Goal: Information Seeking & Learning: Learn about a topic

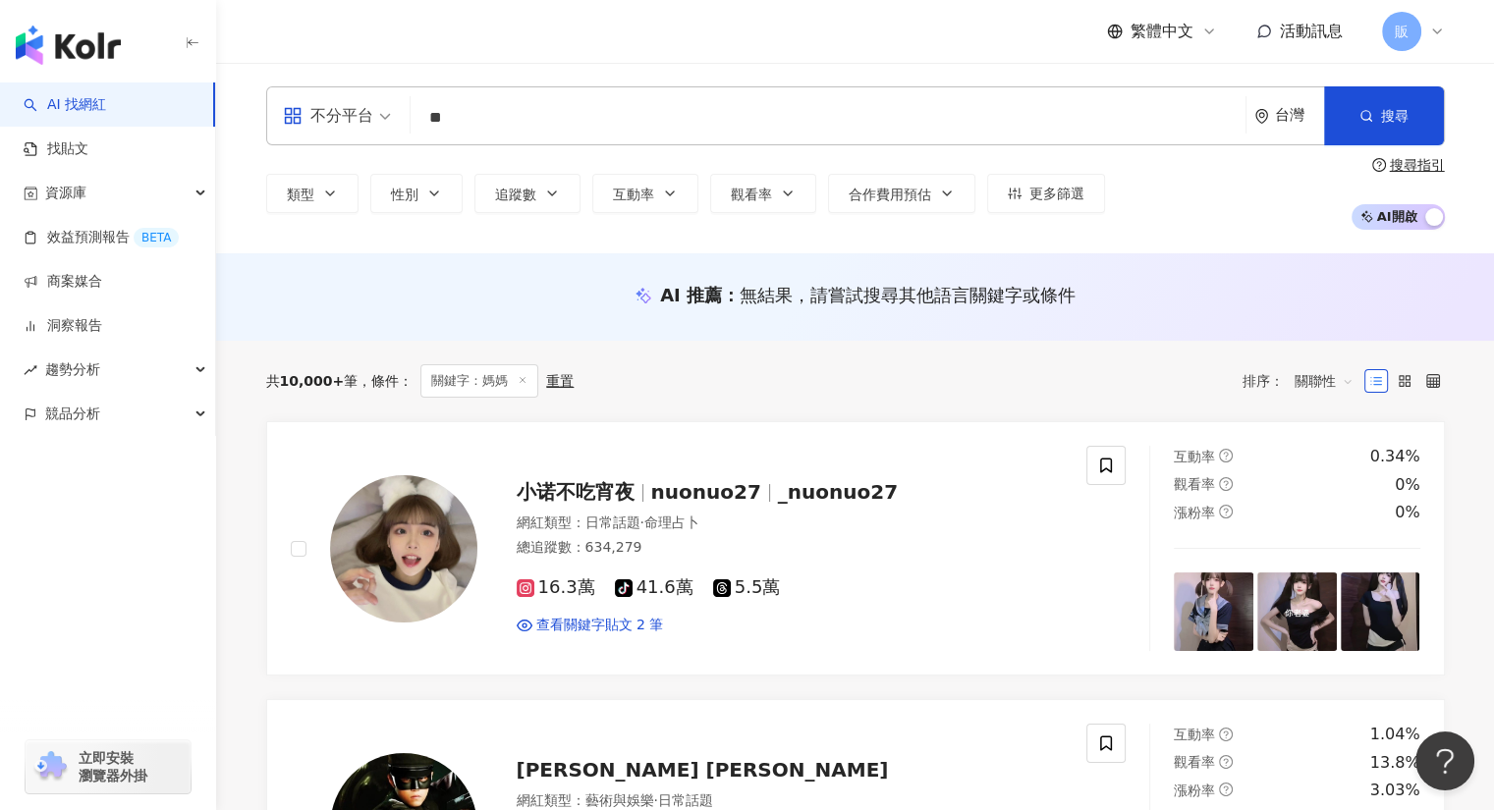
click at [558, 56] on div "繁體中文 活動訊息 販" at bounding box center [855, 31] width 1178 height 63
click at [525, 119] on input "**" at bounding box center [827, 117] width 819 height 37
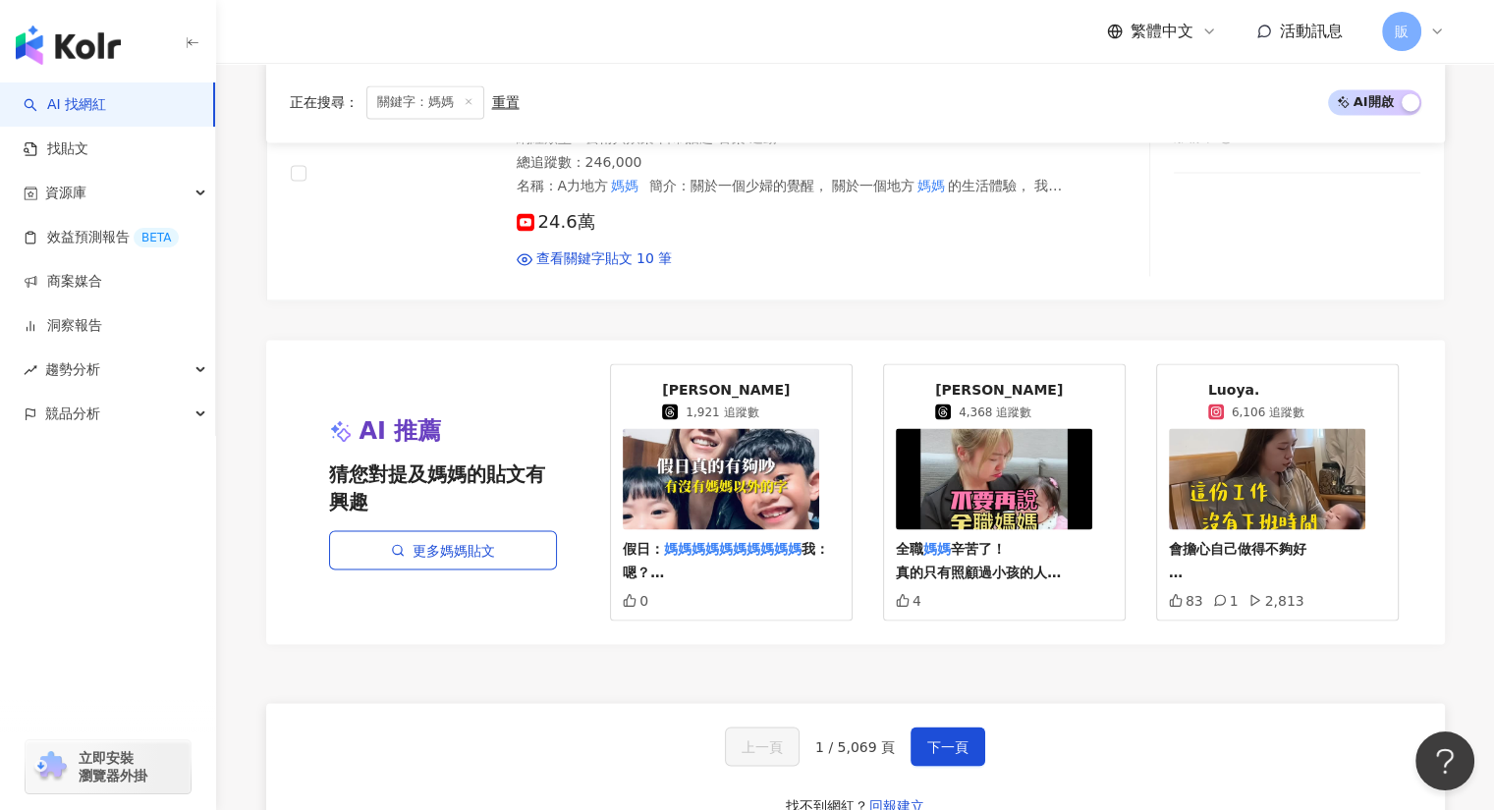
scroll to position [3434, 0]
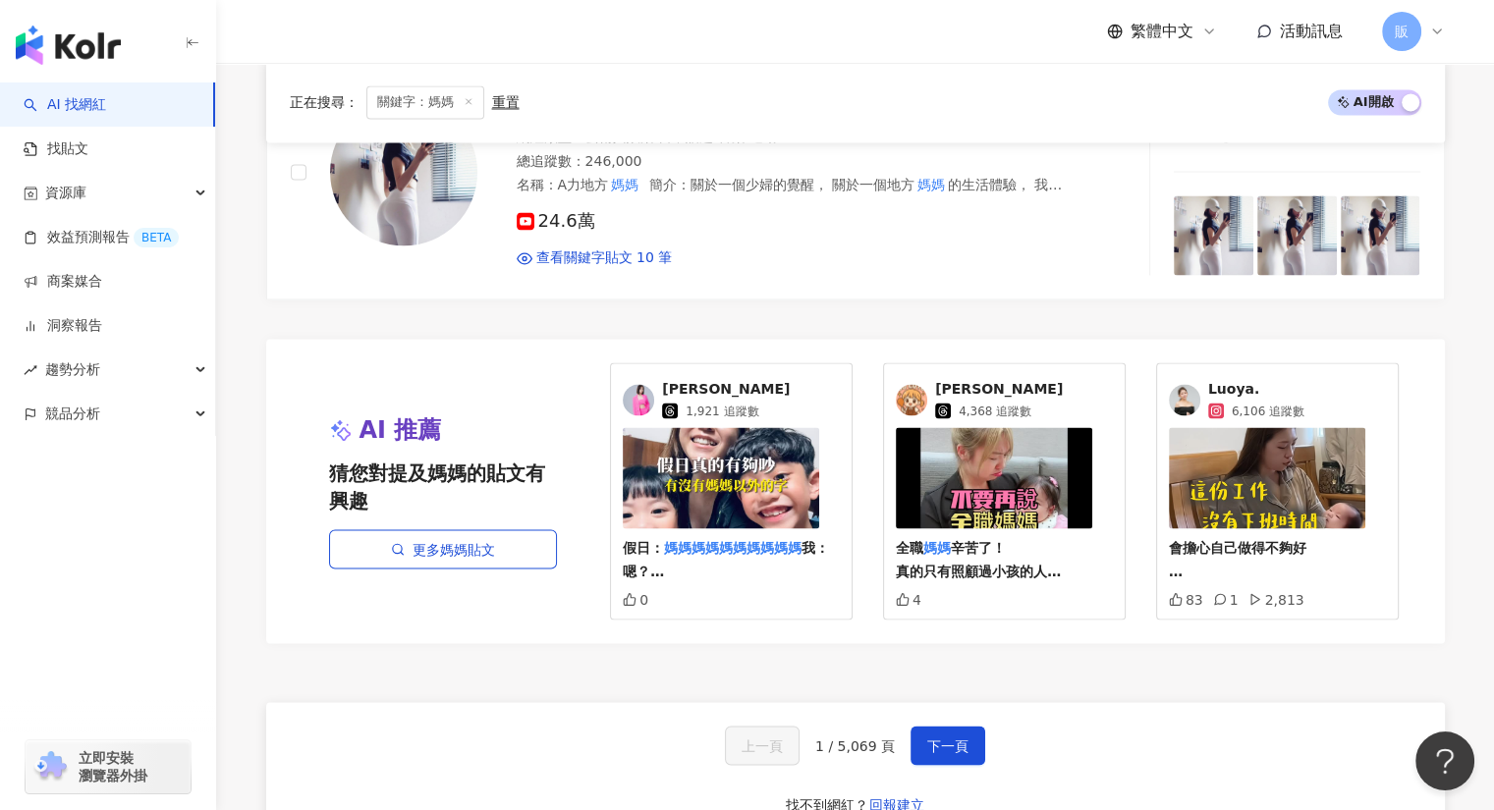
click at [737, 379] on span "Vanessa Chou" at bounding box center [726, 389] width 128 height 20
click at [962, 739] on span "下一頁" at bounding box center [947, 747] width 41 height 16
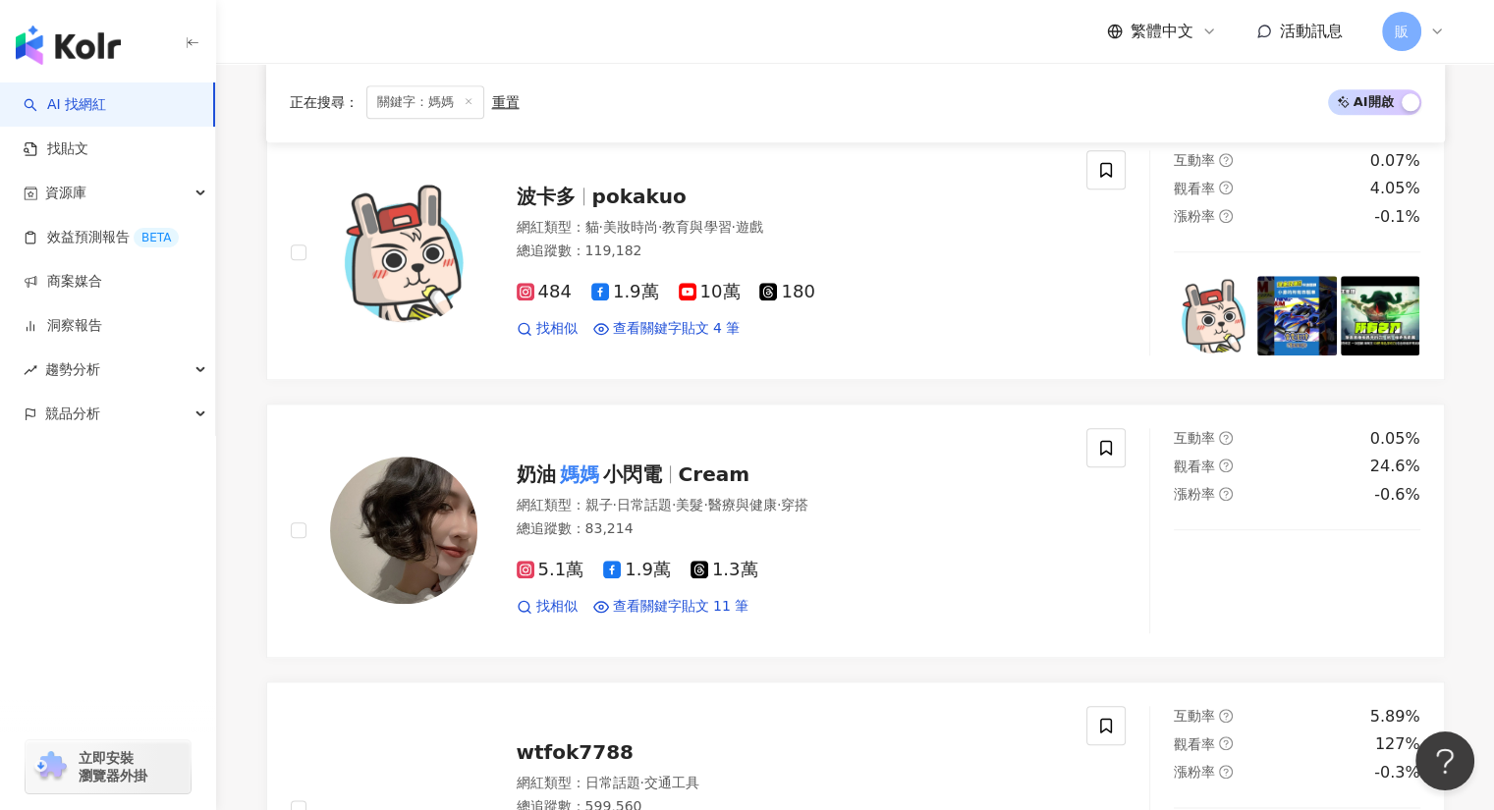
scroll to position [2019, 0]
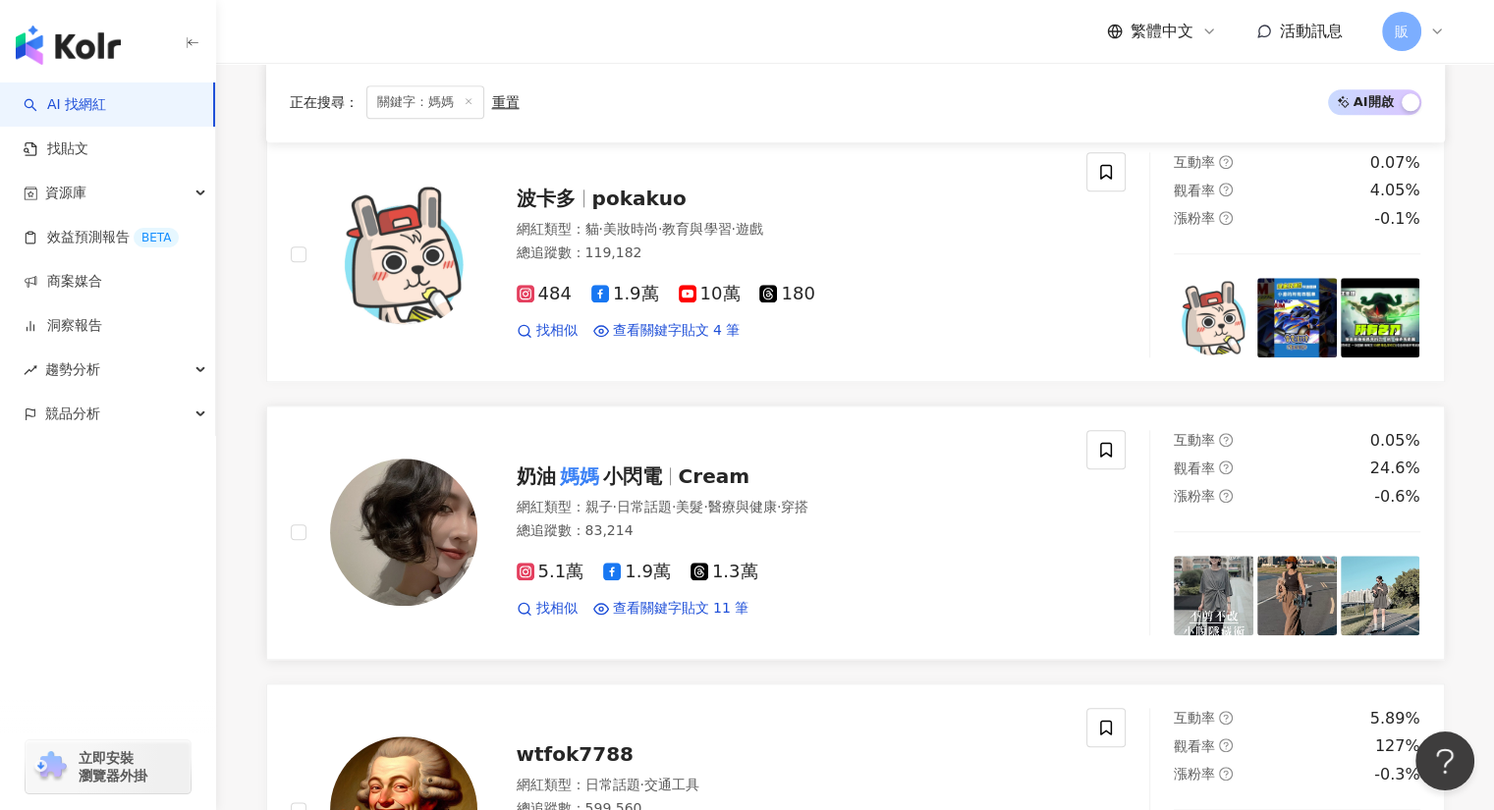
click at [654, 470] on span "小閃電" at bounding box center [632, 477] width 59 height 24
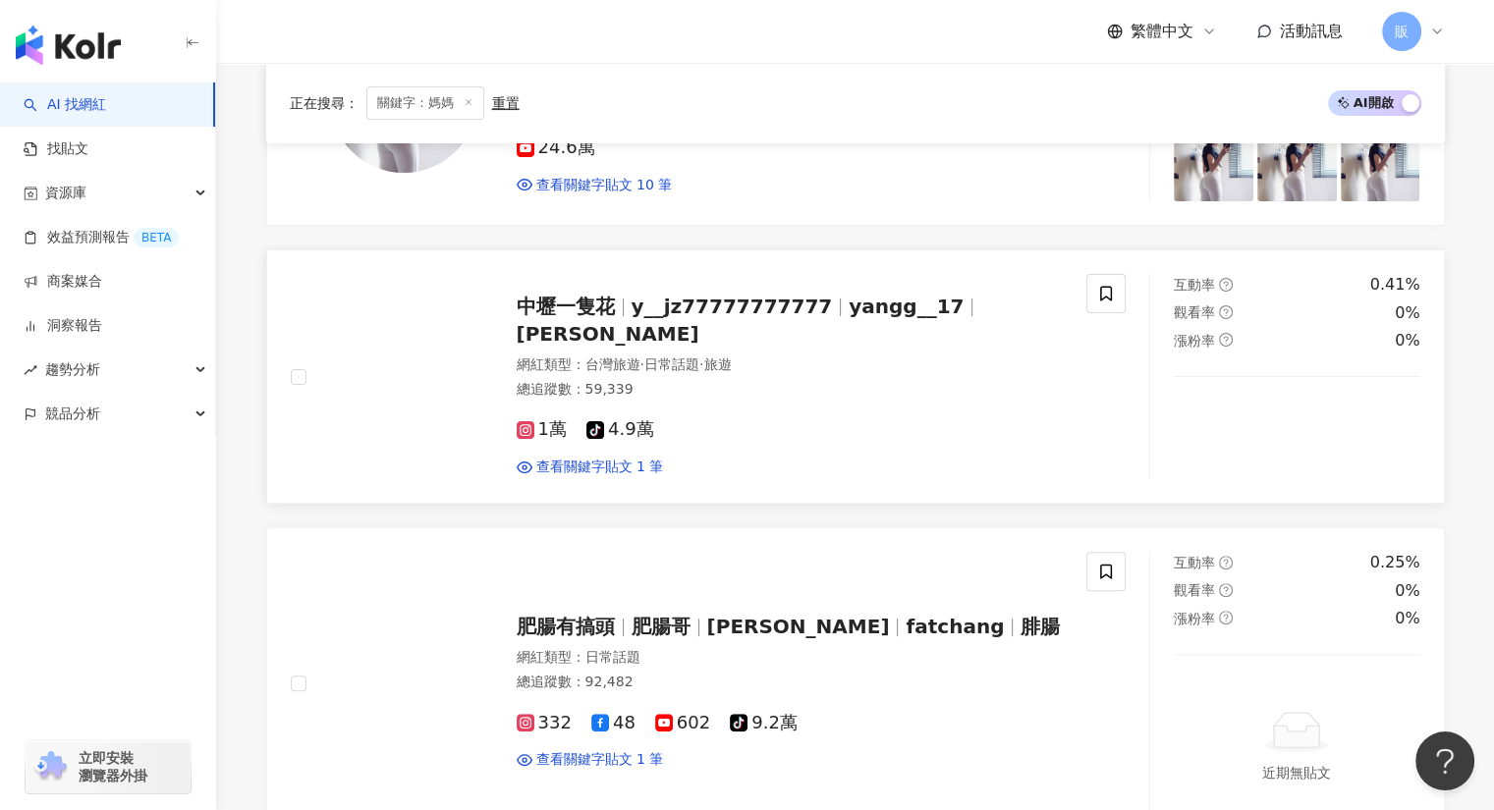
scroll to position [450, 0]
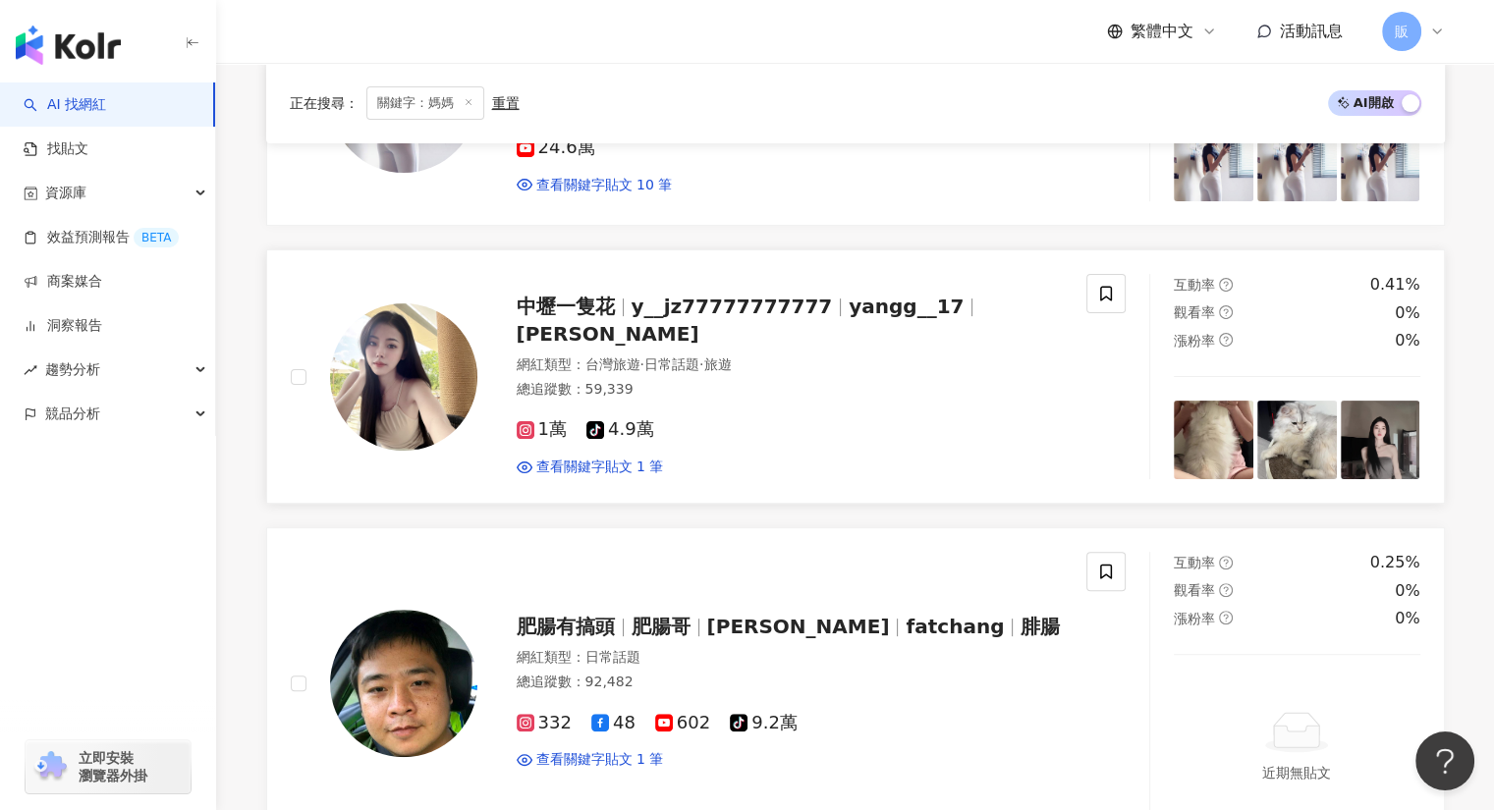
click at [559, 318] on span "中壢一隻花" at bounding box center [566, 307] width 98 height 24
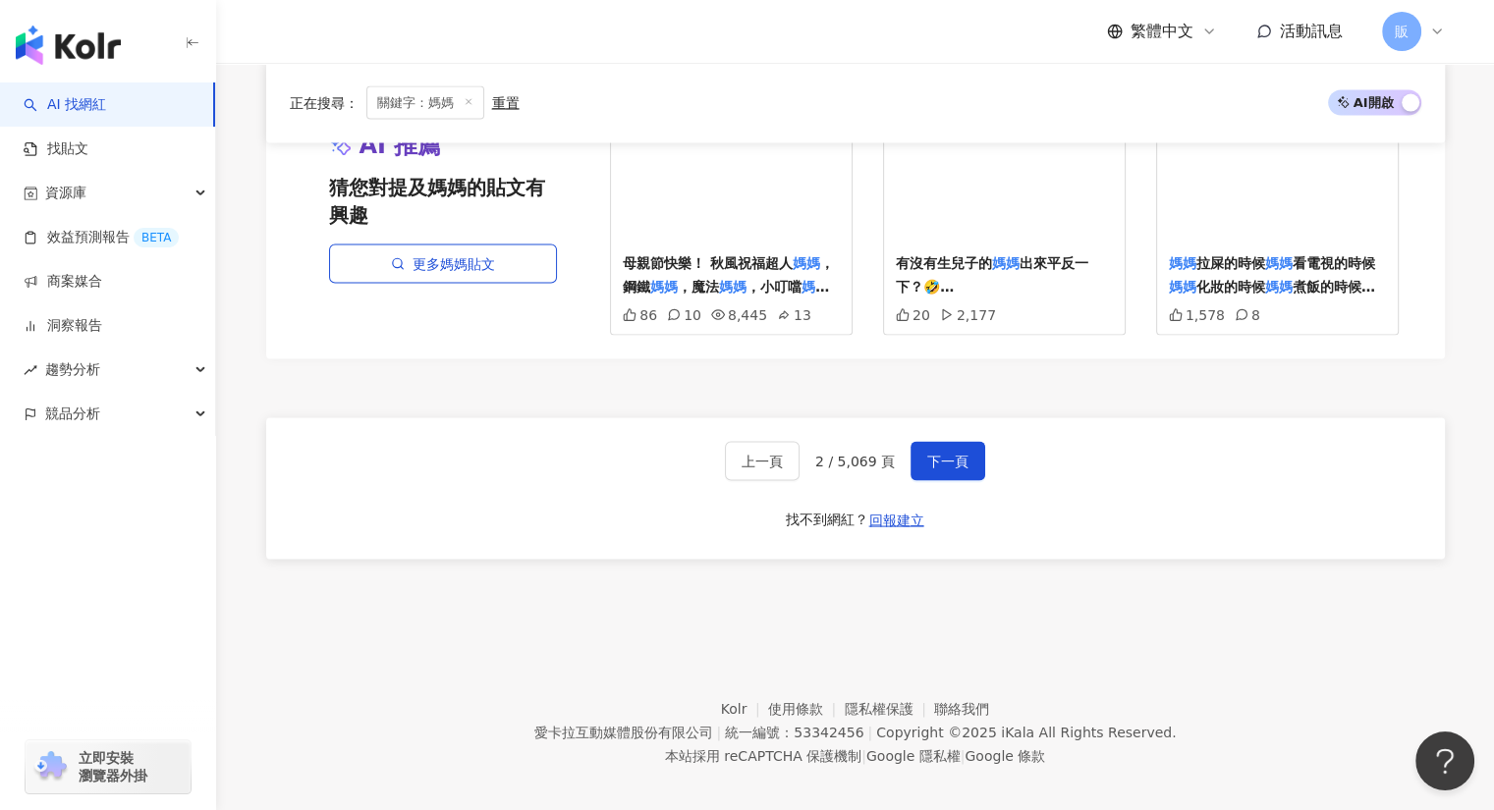
scroll to position [3785, 0]
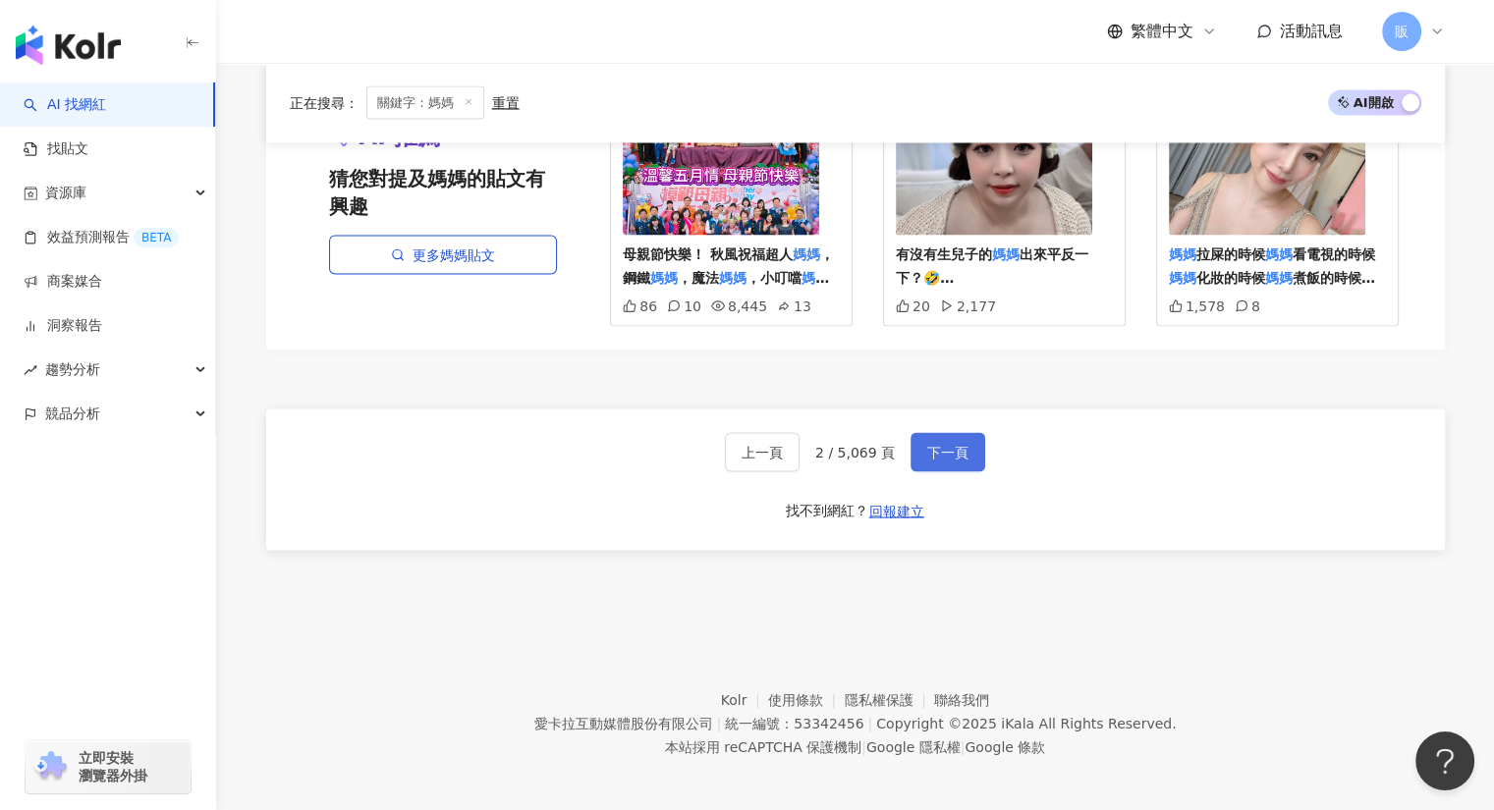
click at [945, 445] on span "下一頁" at bounding box center [947, 453] width 41 height 16
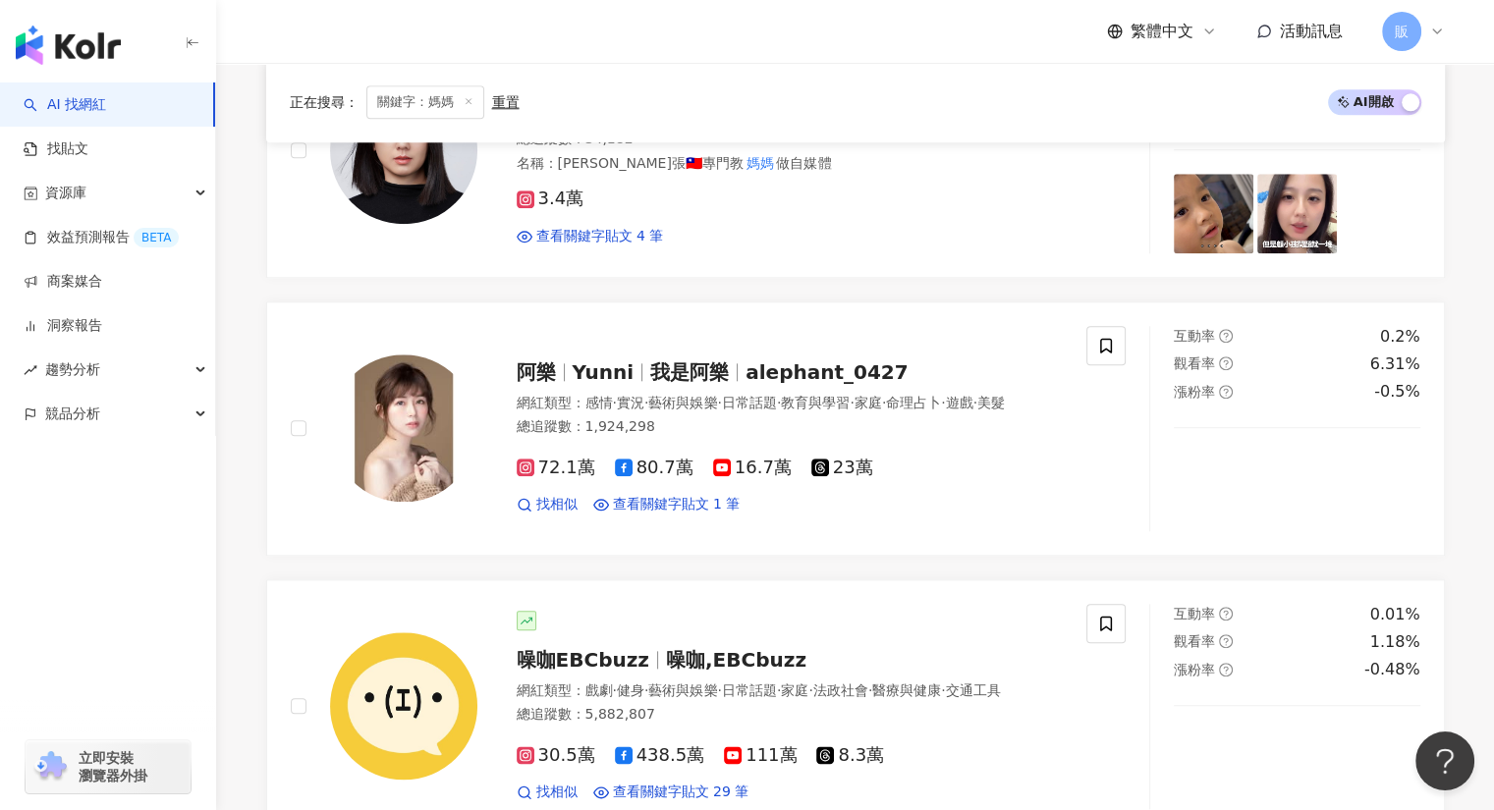
scroll to position [2065, 0]
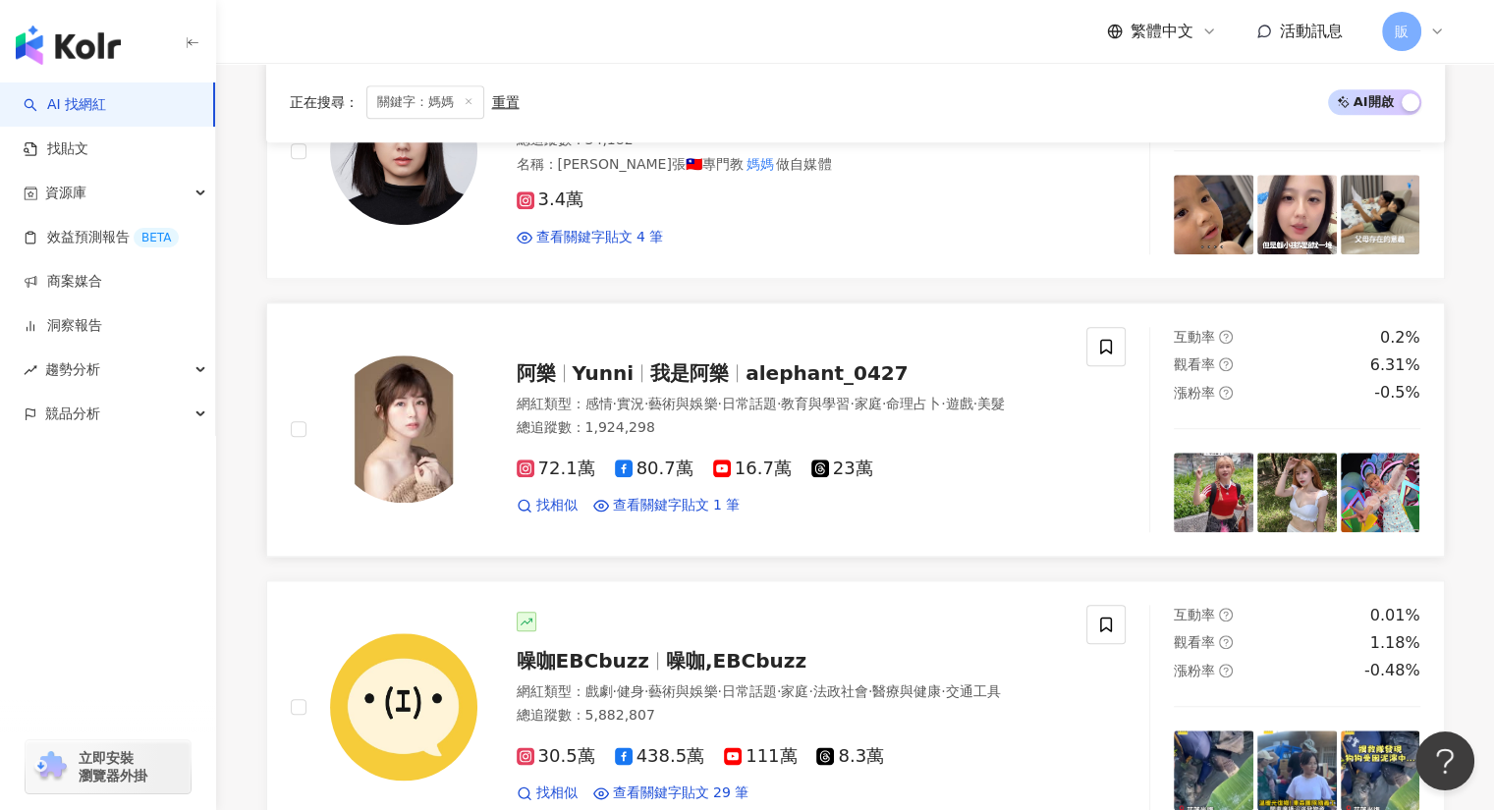
click at [607, 361] on span "Yunni" at bounding box center [604, 373] width 62 height 24
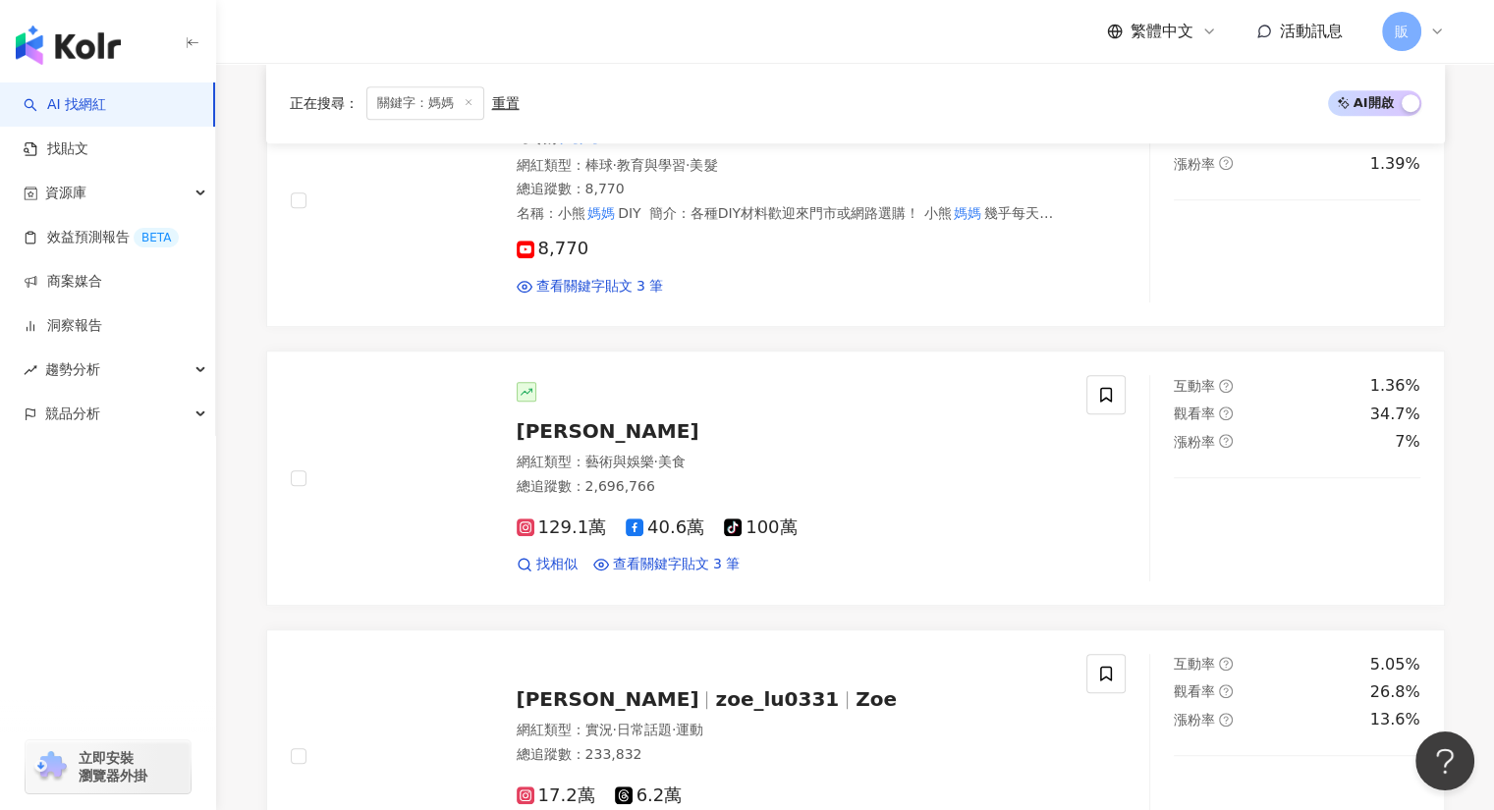
scroll to position [1182, 0]
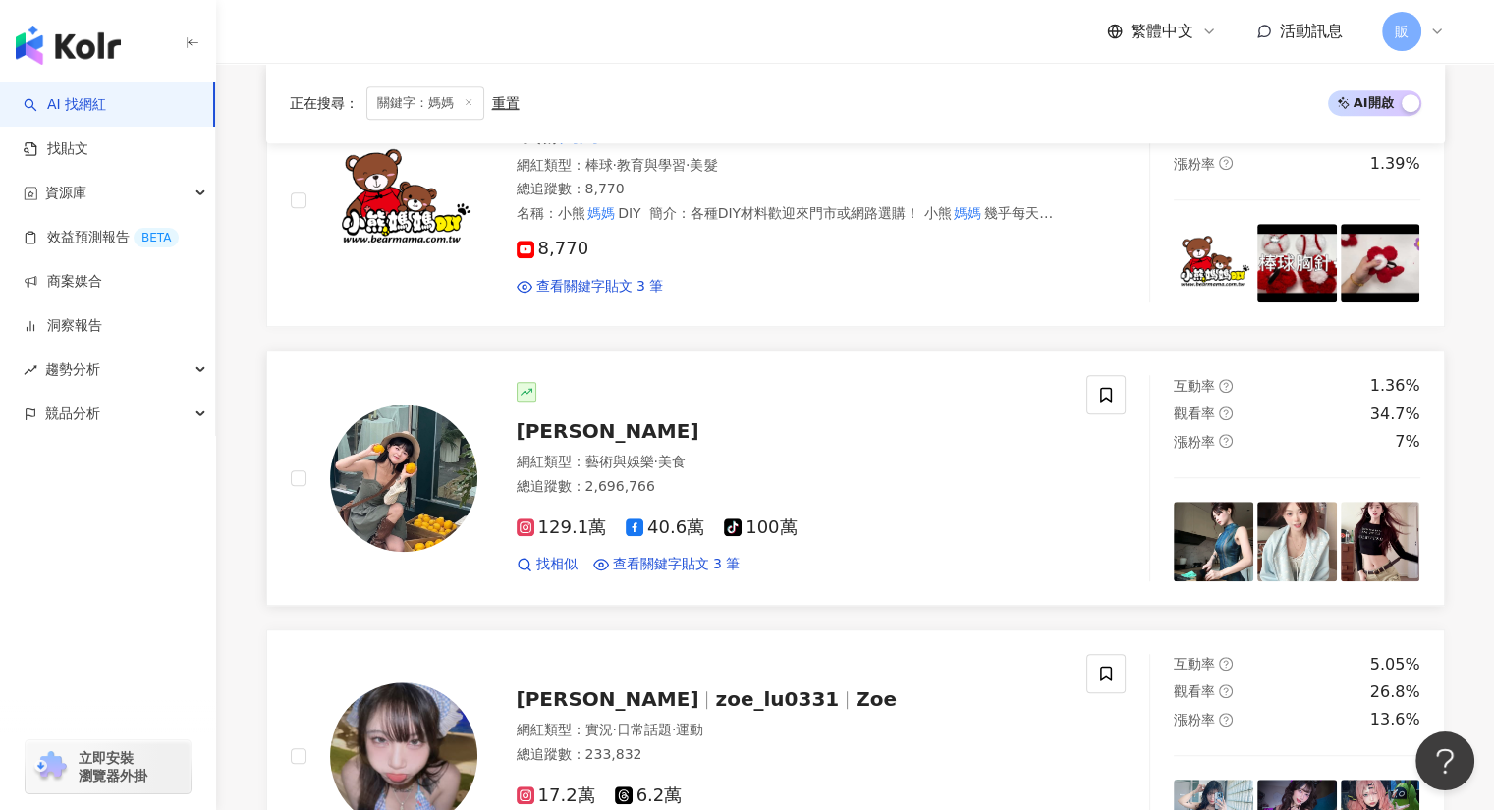
click at [553, 429] on span "李兜兜" at bounding box center [608, 431] width 183 height 24
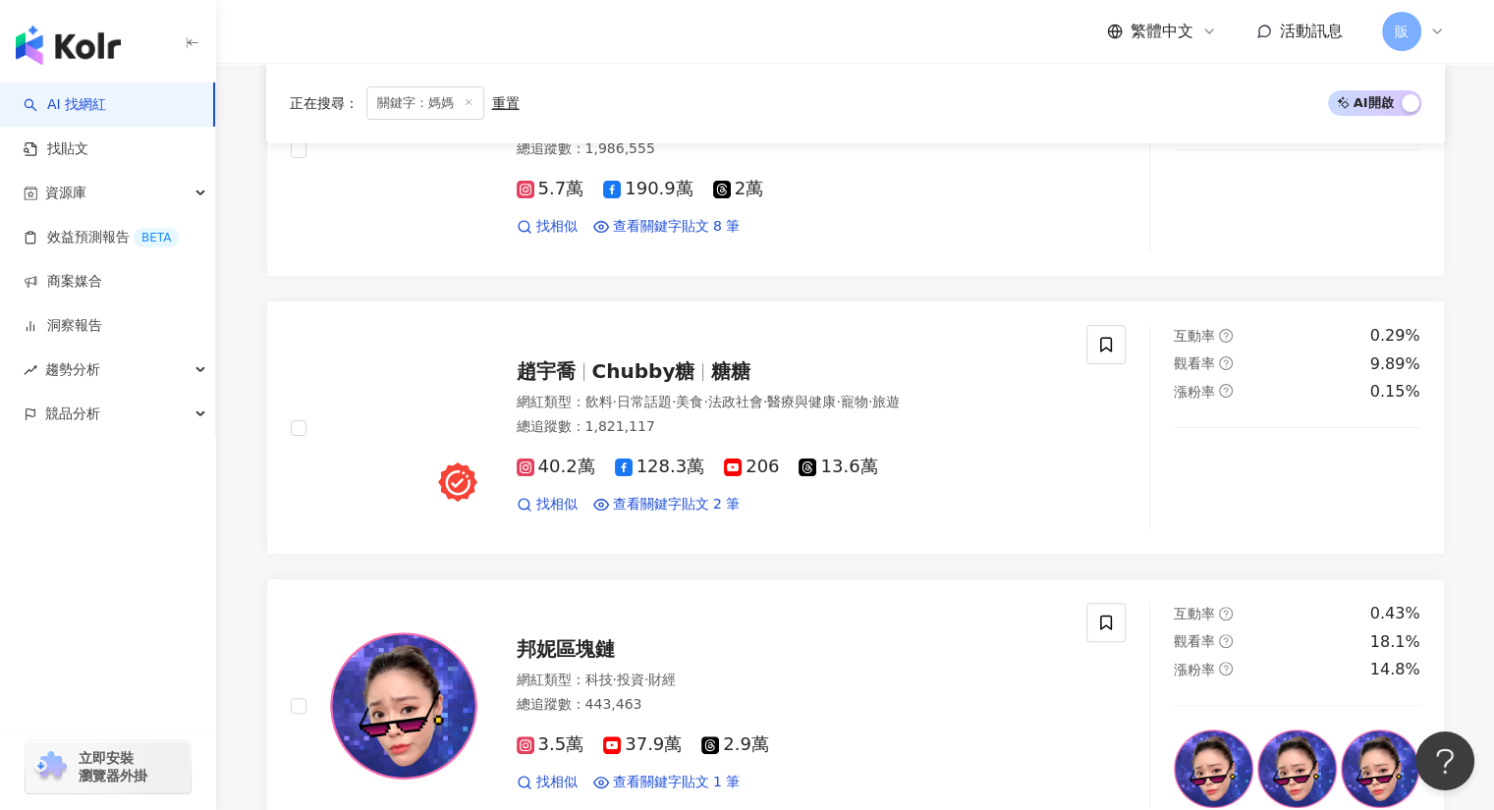
scroll to position [398, 0]
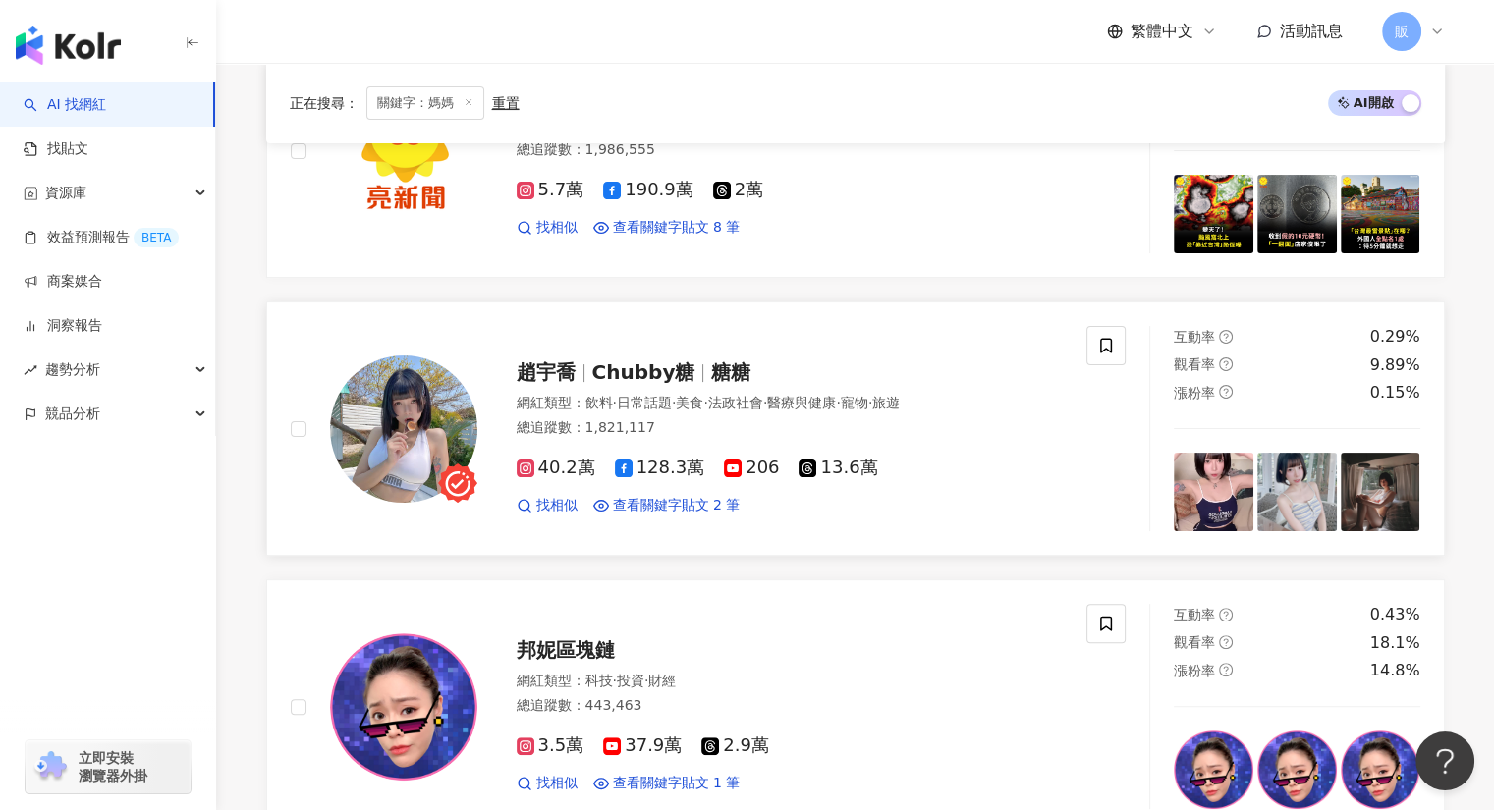
click at [679, 371] on span "Chubby糖" at bounding box center [643, 372] width 103 height 24
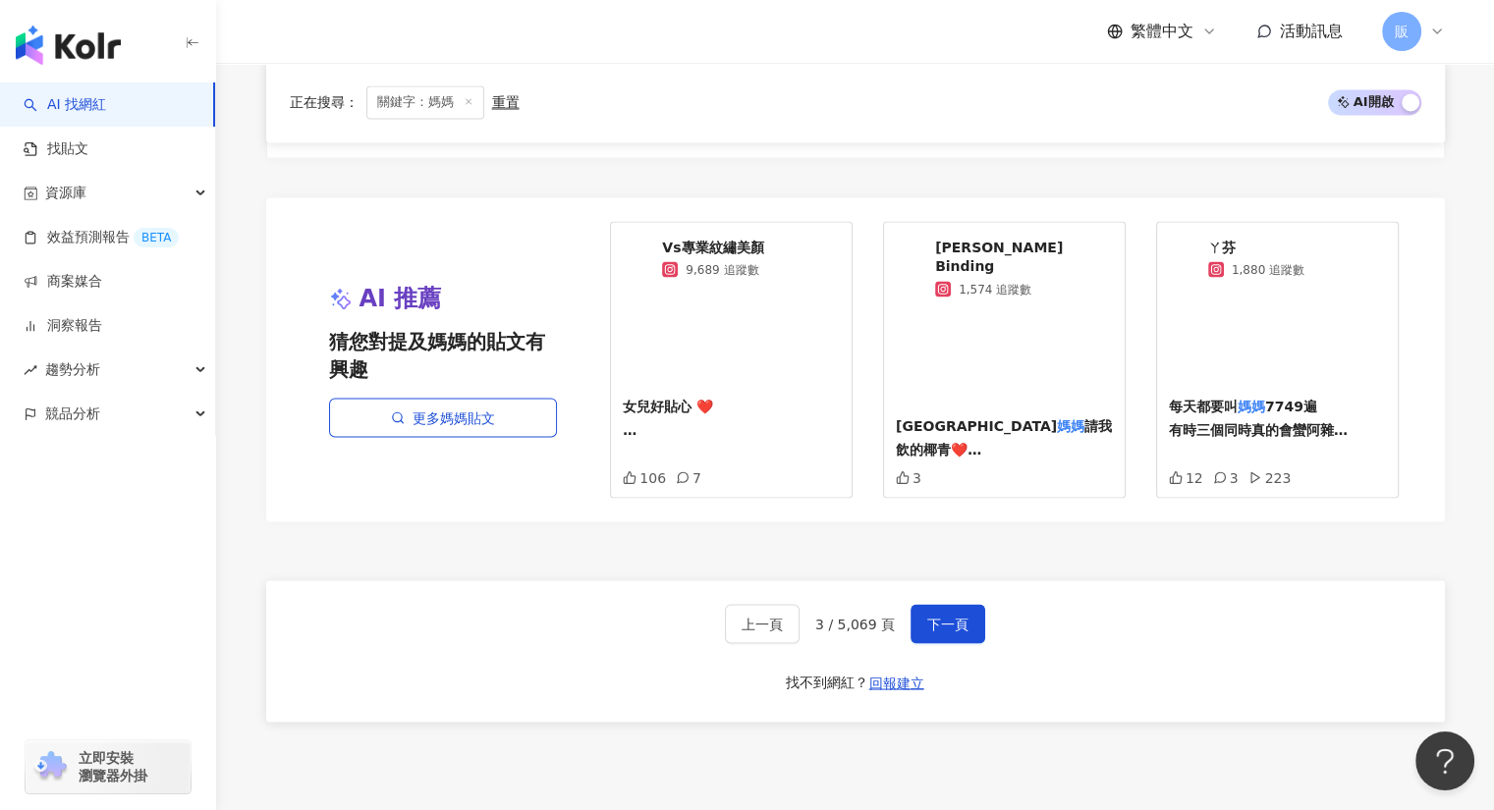
scroll to position [3733, 0]
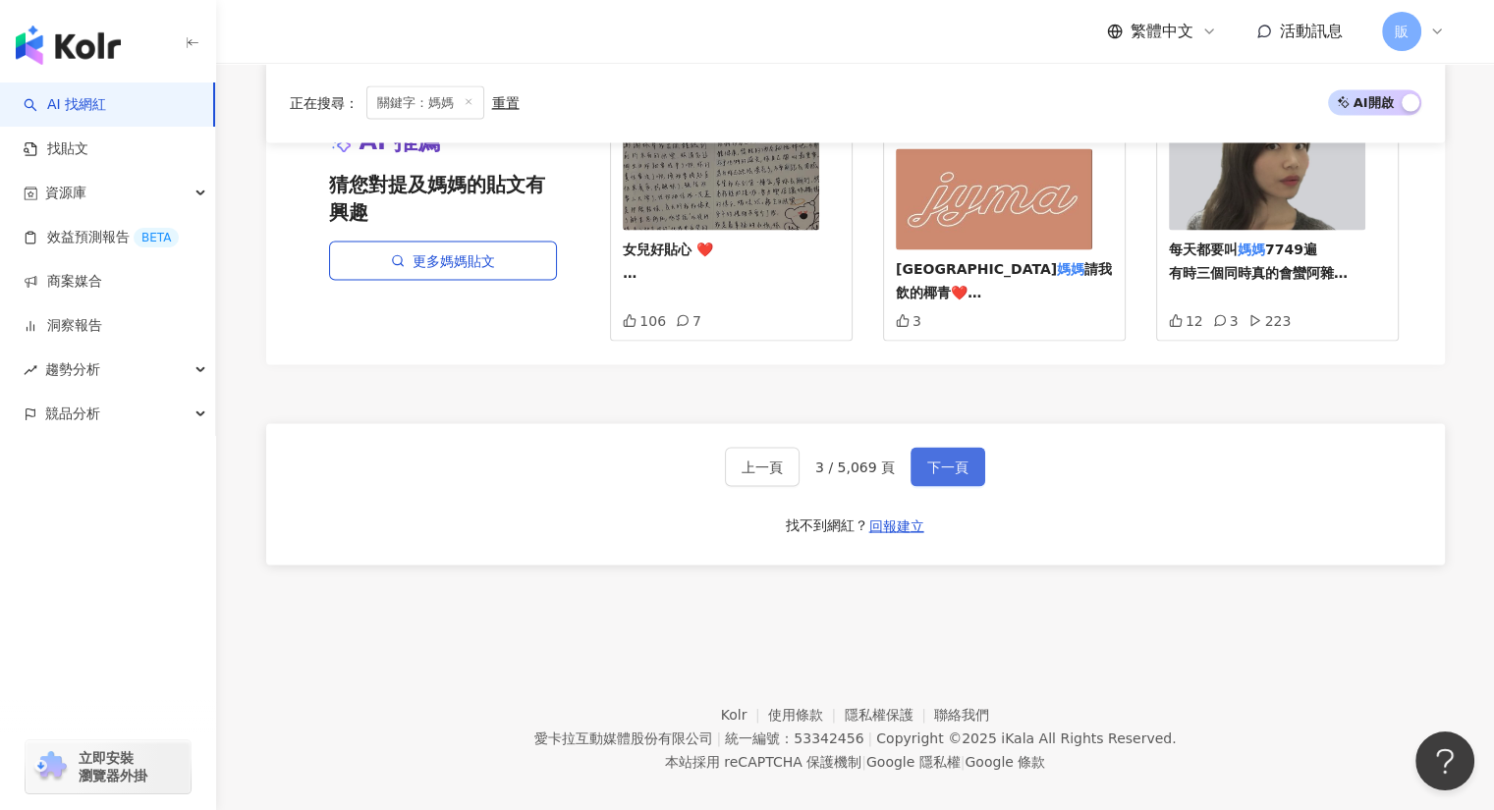
click at [940, 459] on span "下一頁" at bounding box center [947, 467] width 41 height 16
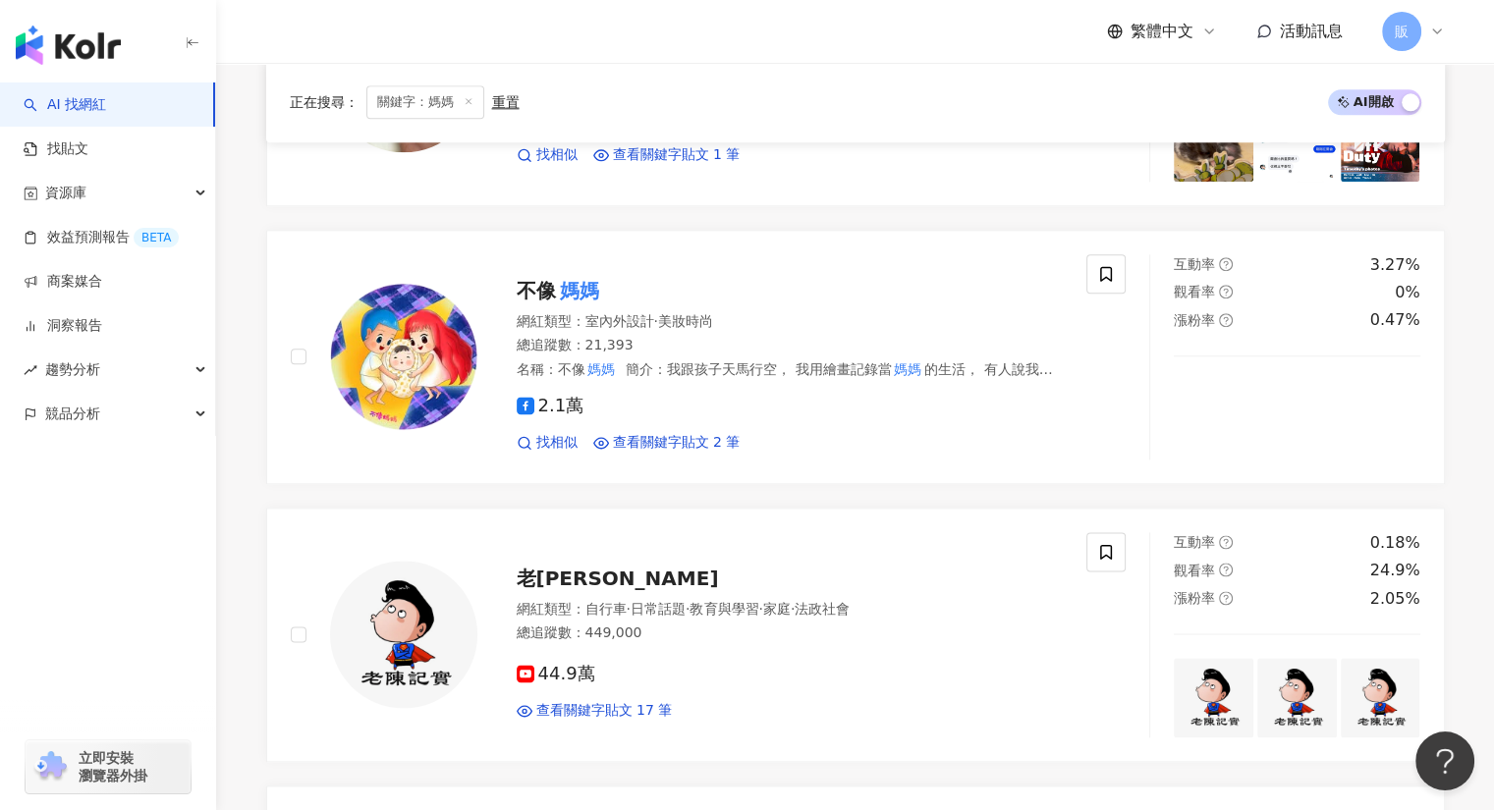
scroll to position [2413, 0]
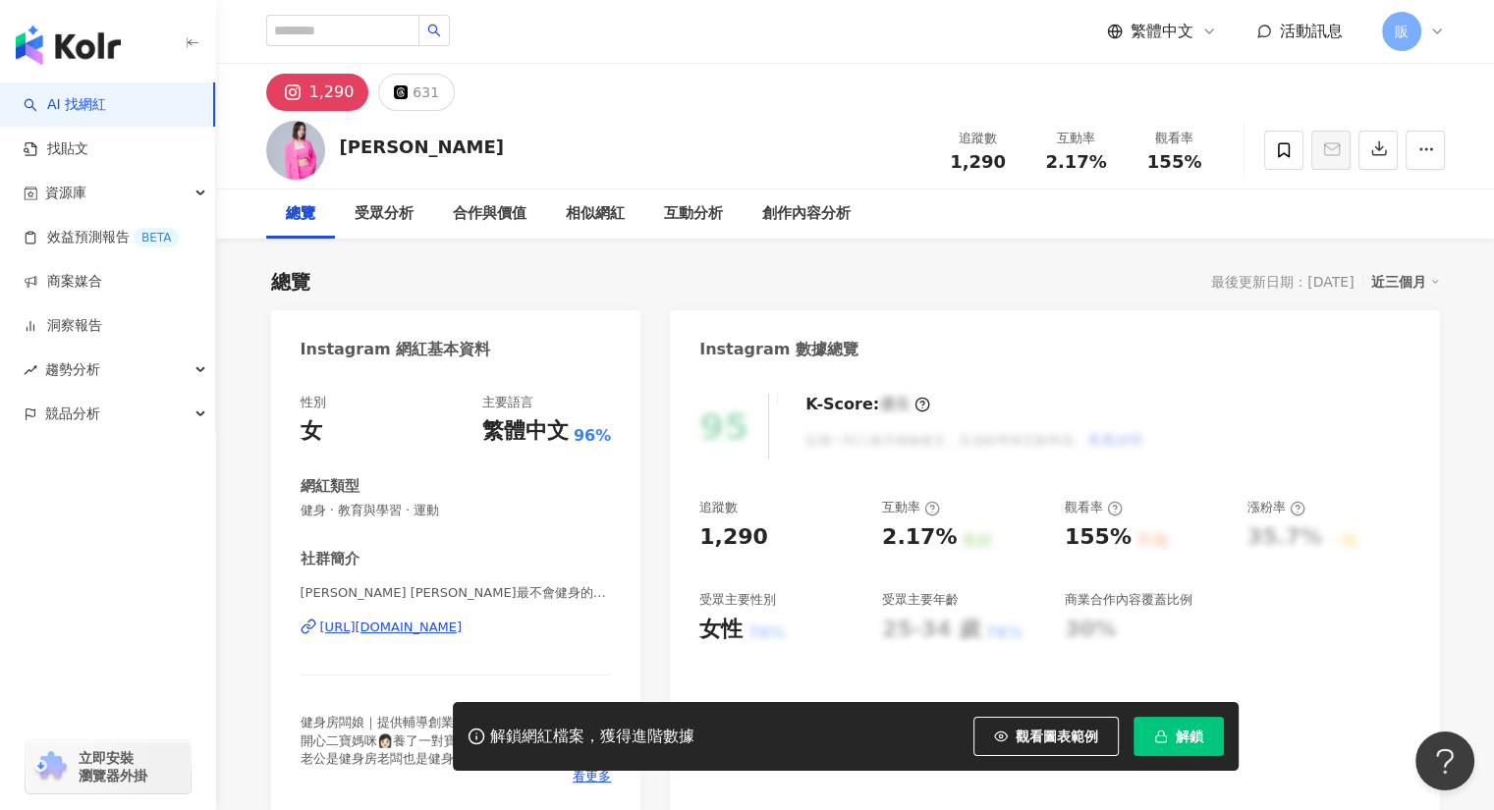
click at [463, 630] on div "https://www.instagram.com/vanessa_chou1107/" at bounding box center [391, 628] width 142 height 18
